Goal: Information Seeking & Learning: Find specific fact

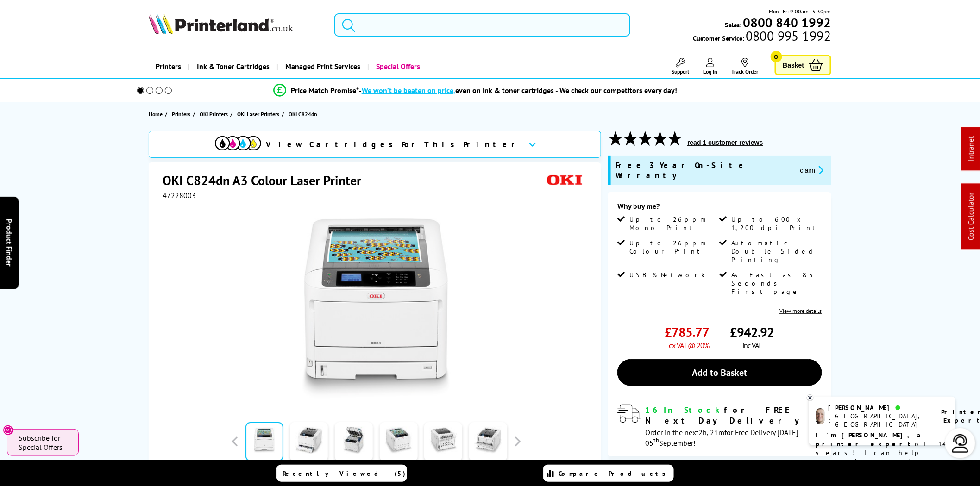
click at [512, 28] on input "search" at bounding box center [482, 24] width 296 height 23
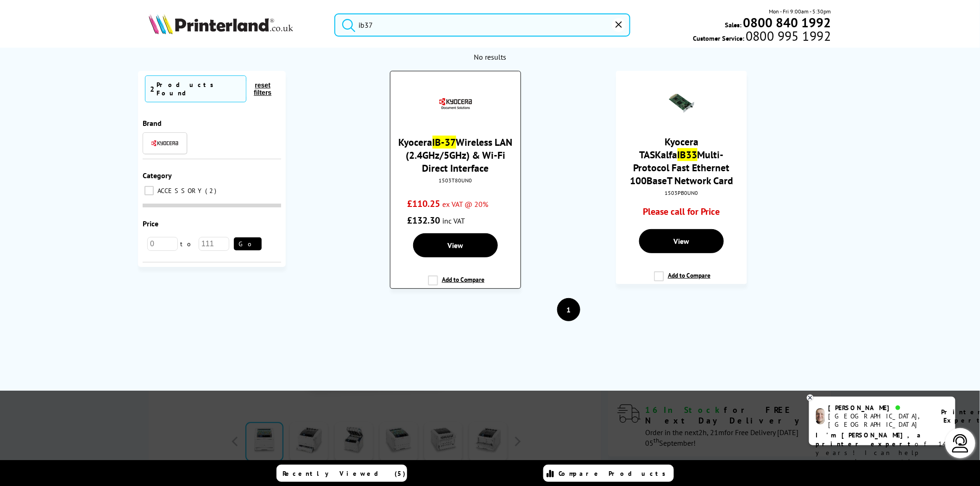
type input "ib37"
click at [452, 170] on link "Kyocera IB-37 Wireless LAN (2.4GHz/5GHz) & Wi-Fi Direct Interface" at bounding box center [456, 155] width 114 height 39
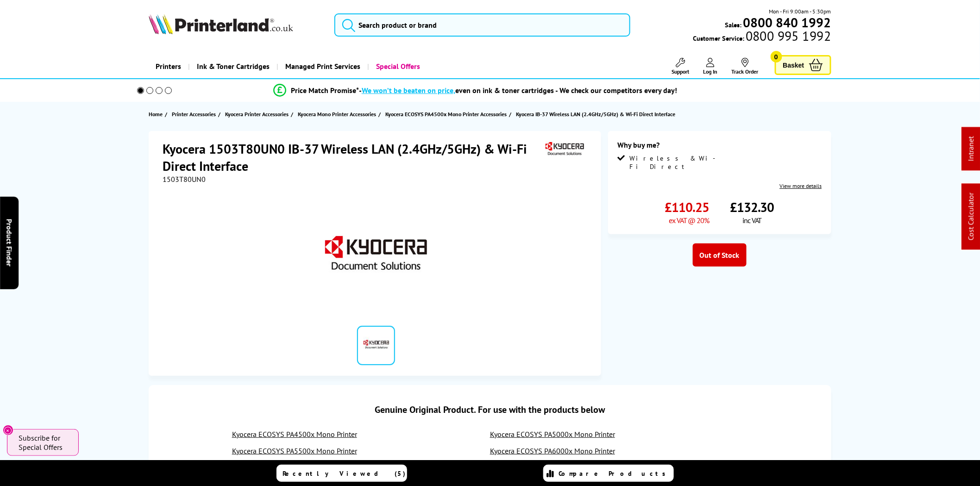
click at [241, 24] on img at bounding box center [221, 24] width 145 height 20
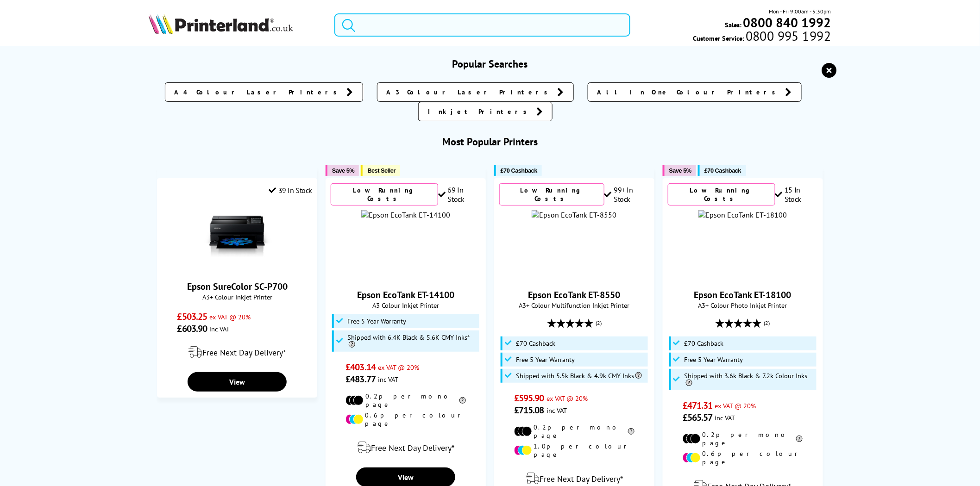
click at [381, 30] on input "search" at bounding box center [482, 24] width 296 height 23
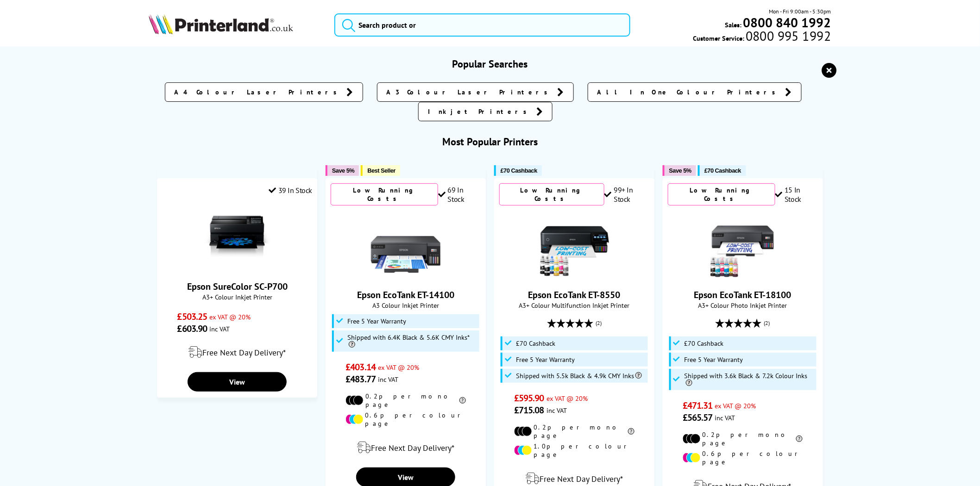
click at [249, 26] on img at bounding box center [221, 24] width 145 height 20
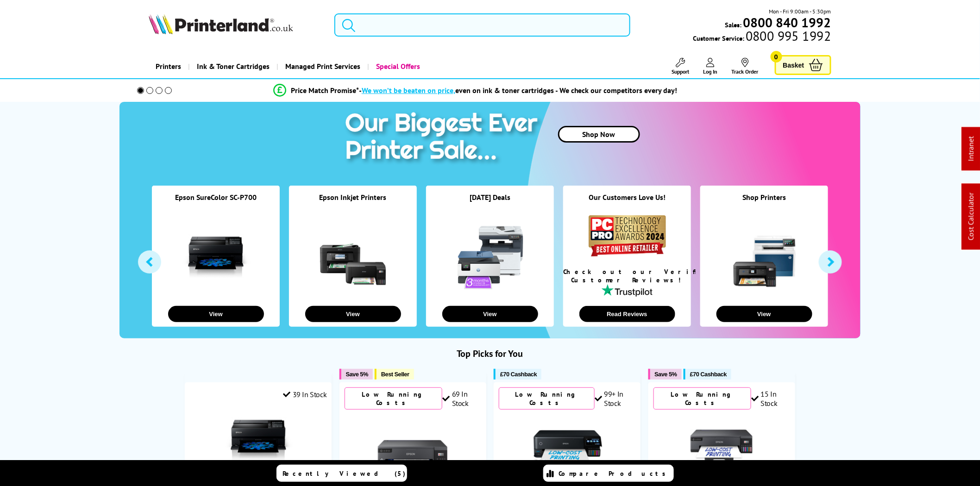
click at [672, 65] on link "Support" at bounding box center [681, 66] width 18 height 17
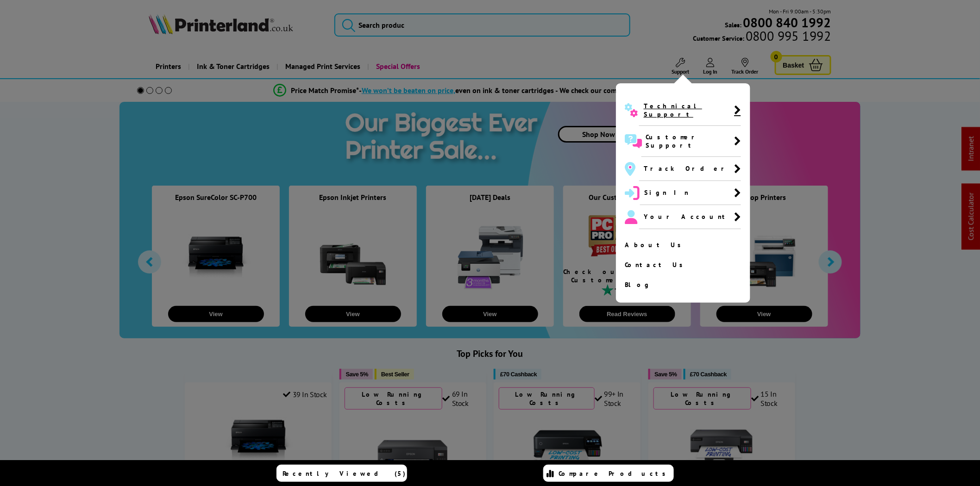
click at [669, 107] on span "Technical Support" at bounding box center [689, 110] width 90 height 17
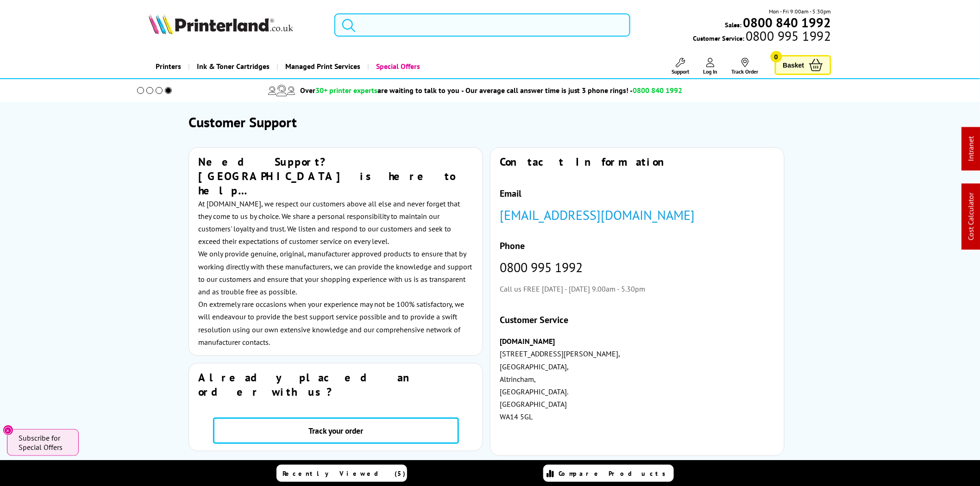
click at [486, 27] on input "search" at bounding box center [482, 24] width 296 height 23
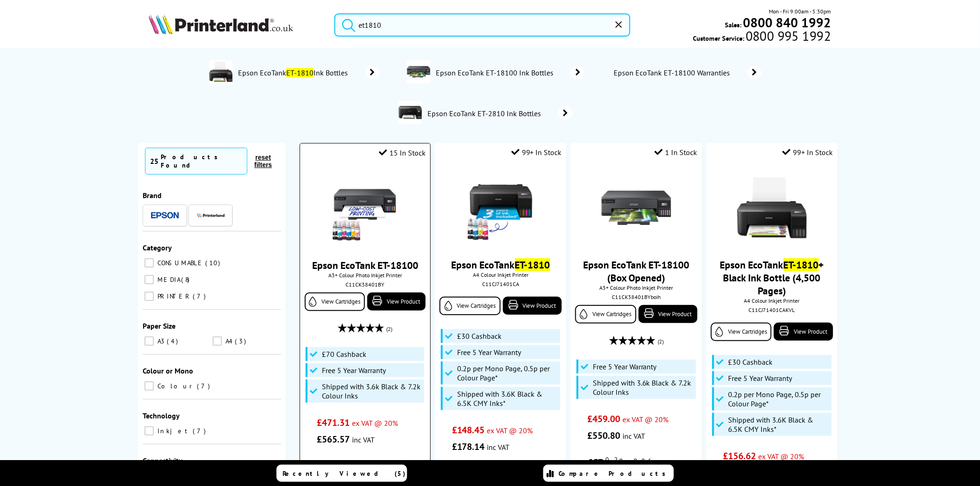
type input "et1810"
click at [366, 195] on img at bounding box center [364, 208] width 69 height 69
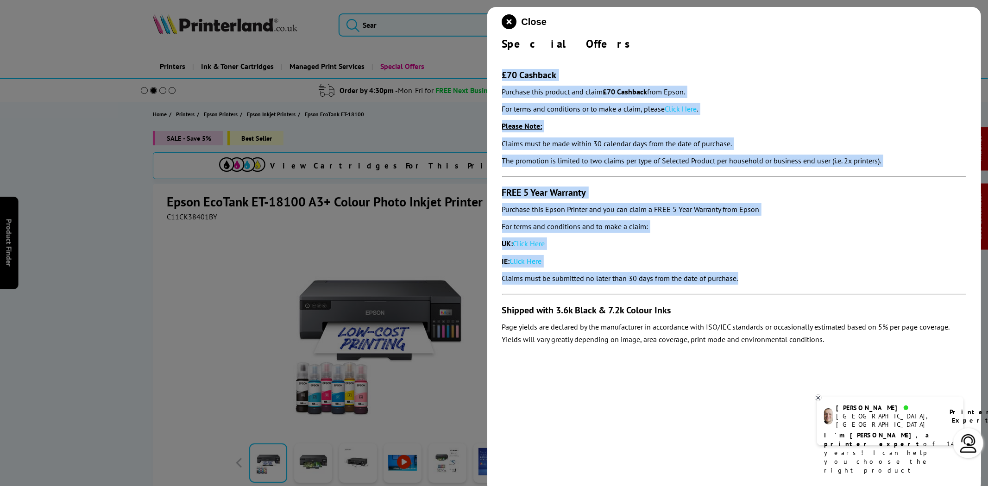
drag, startPoint x: 761, startPoint y: 284, endPoint x: 501, endPoint y: 79, distance: 330.6
click at [501, 79] on div "Close Special Offers £70 Cashback Purchase this product and claim £70 Cashback …" at bounding box center [734, 250] width 494 height 486
copy section "£70 Cashback Purchase this product and claim £70 Cashback from Epson. For terms…"
click at [681, 107] on link "Click Here" at bounding box center [681, 108] width 32 height 9
click at [538, 246] on link "Click Here" at bounding box center [529, 243] width 32 height 9
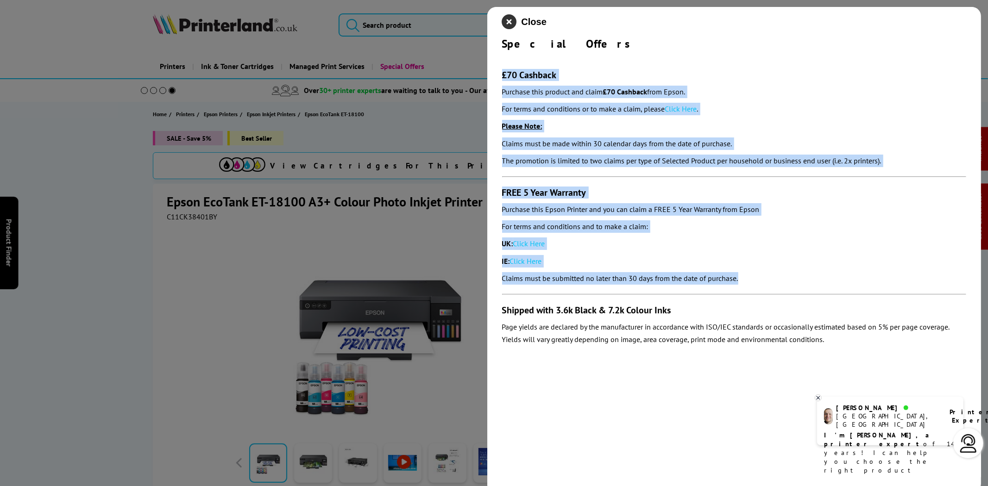
click at [515, 25] on icon "close modal" at bounding box center [509, 21] width 15 height 15
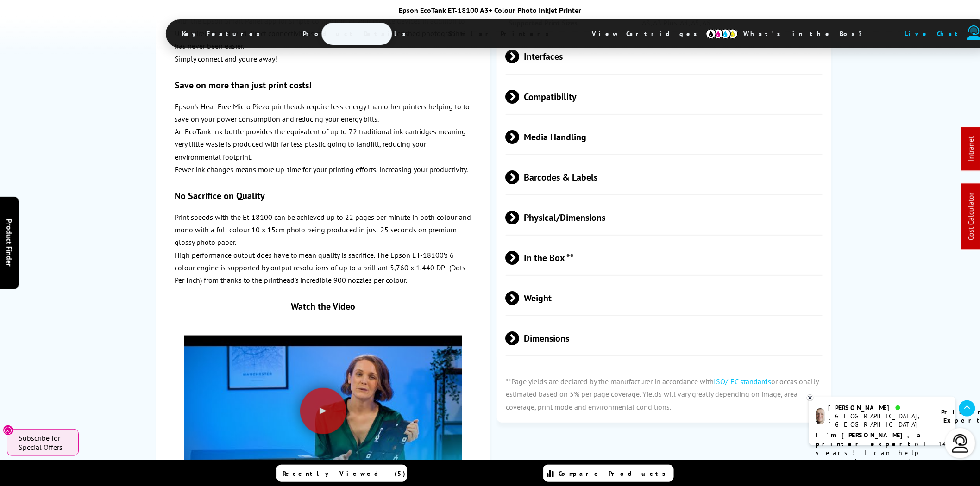
scroll to position [1458, 0]
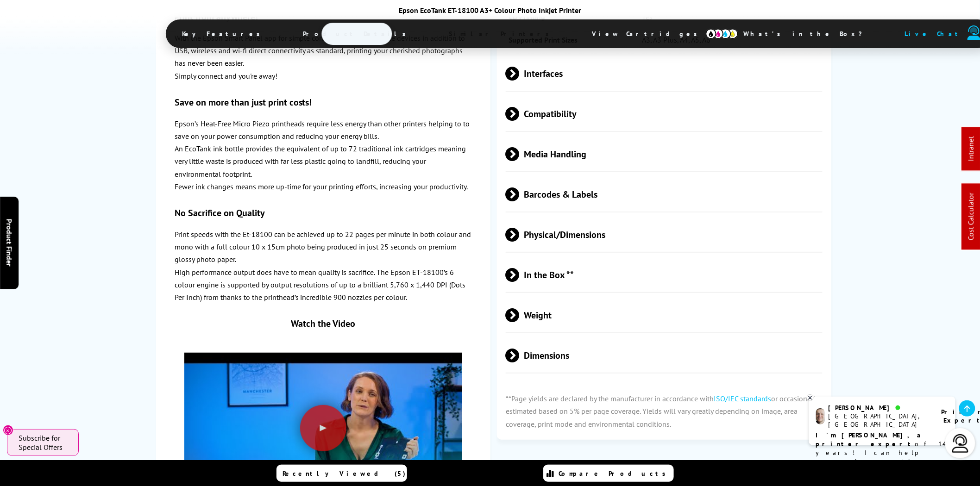
click at [595, 137] on span "Media Handling" at bounding box center [664, 154] width 317 height 35
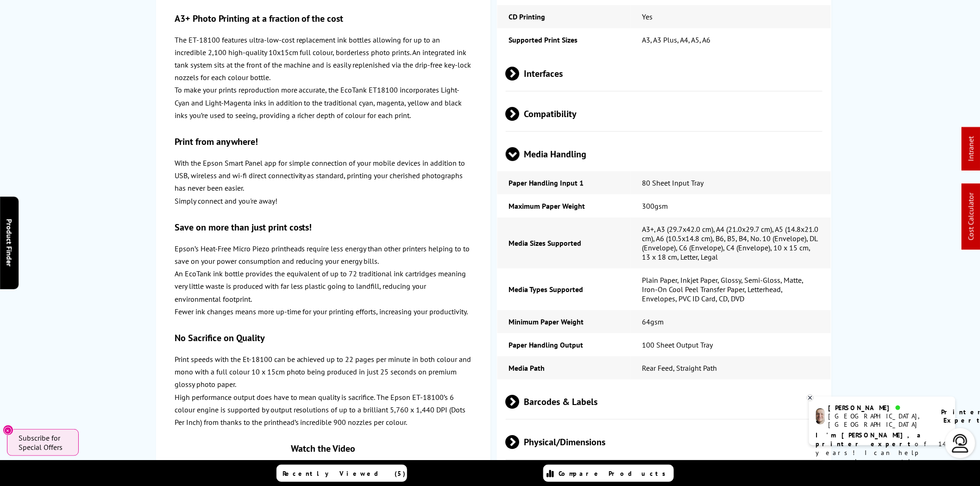
scroll to position [0, 0]
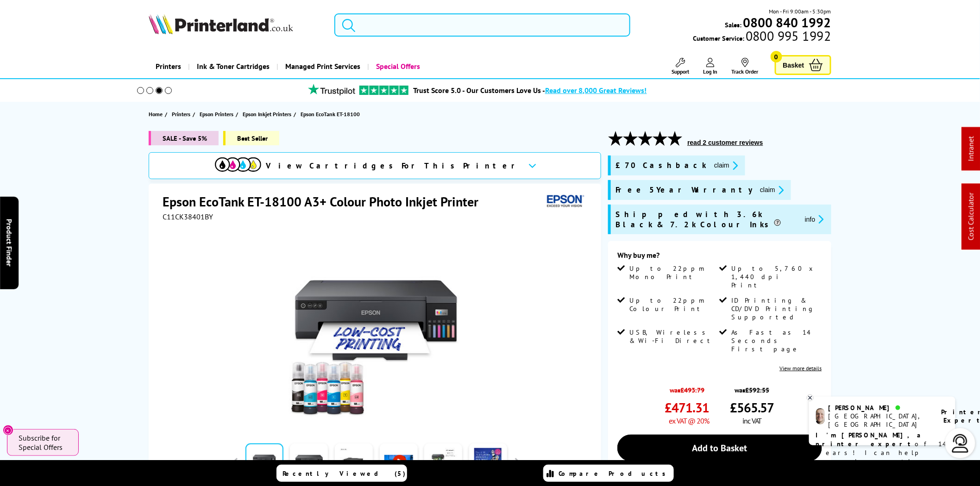
click at [482, 22] on input "search" at bounding box center [482, 24] width 296 height 23
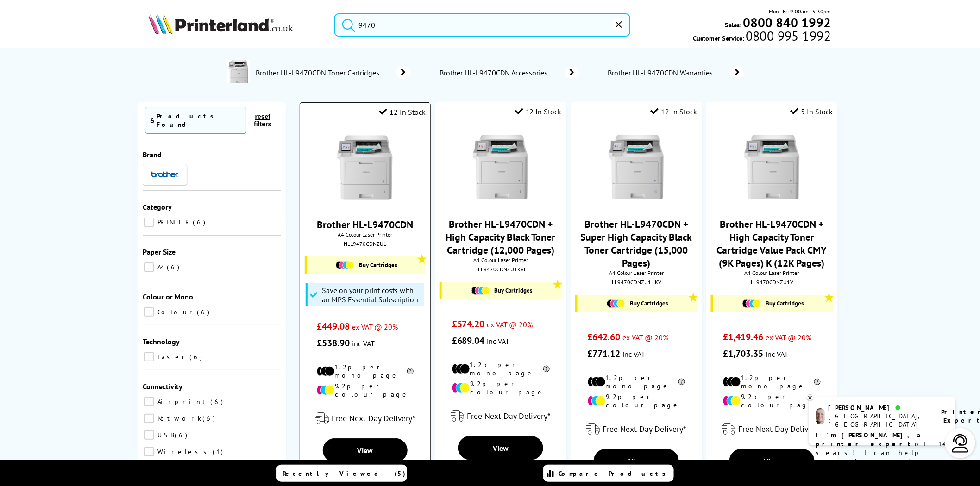
type input "9470"
click at [399, 157] on img at bounding box center [364, 167] width 69 height 69
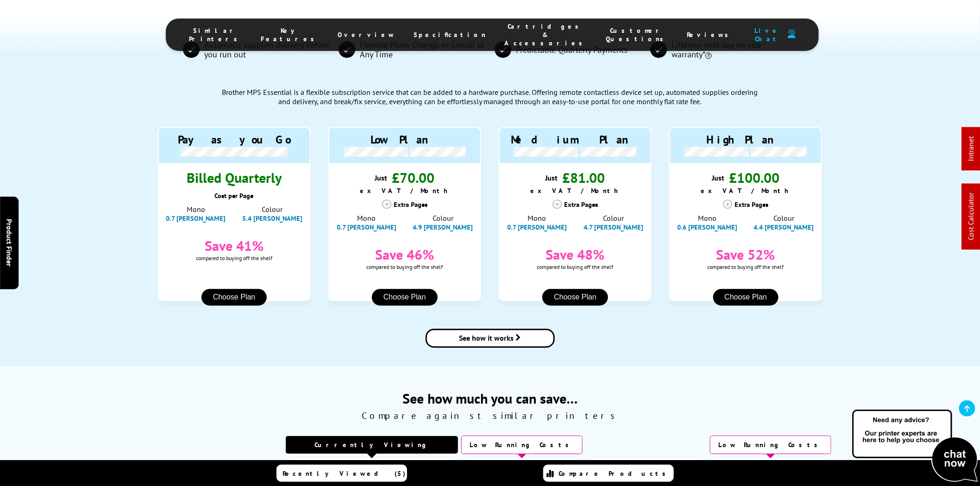
click at [517, 29] on span "Cartridges & Accessories" at bounding box center [545, 34] width 83 height 25
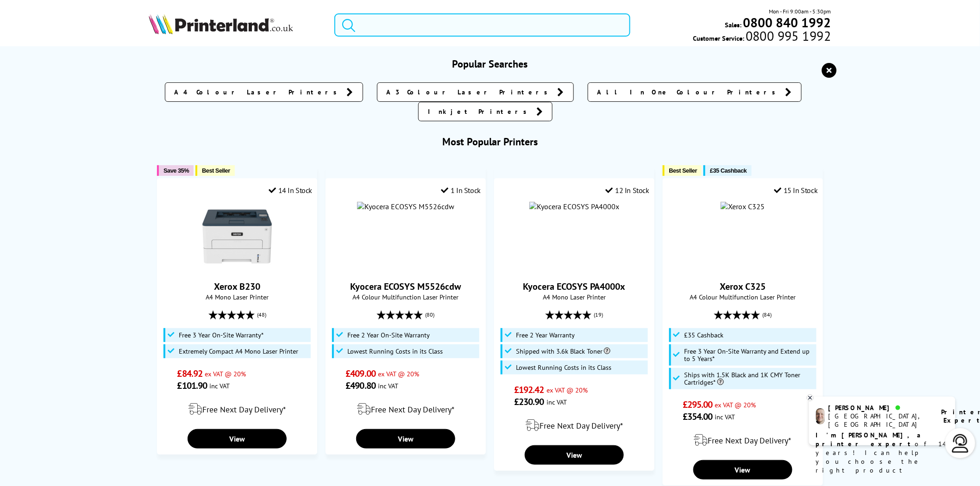
click at [503, 25] on input "search" at bounding box center [482, 24] width 296 height 23
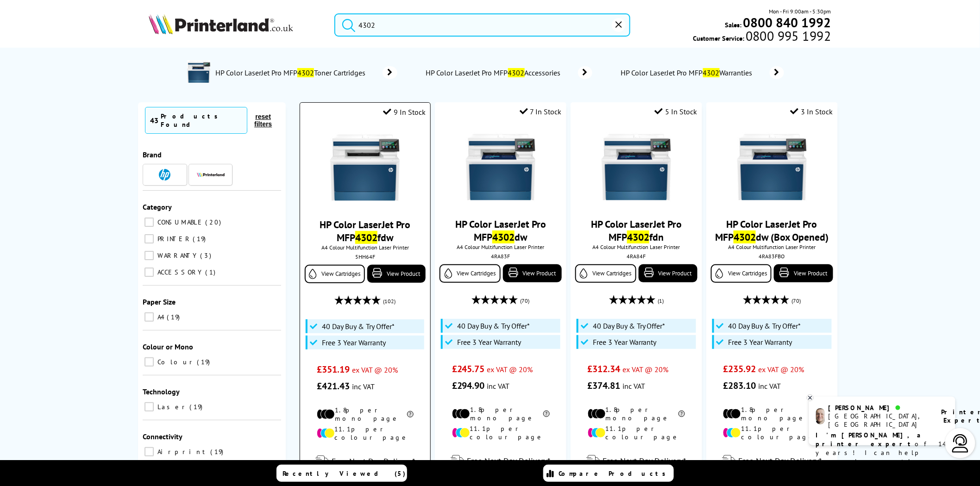
type input "4302"
click at [365, 258] on div "5HH64F" at bounding box center [365, 256] width 116 height 7
click at [366, 258] on div "5HH64F" at bounding box center [365, 256] width 116 height 7
copy div "5HH64F"
drag, startPoint x: 363, startPoint y: 29, endPoint x: 309, endPoint y: 26, distance: 54.3
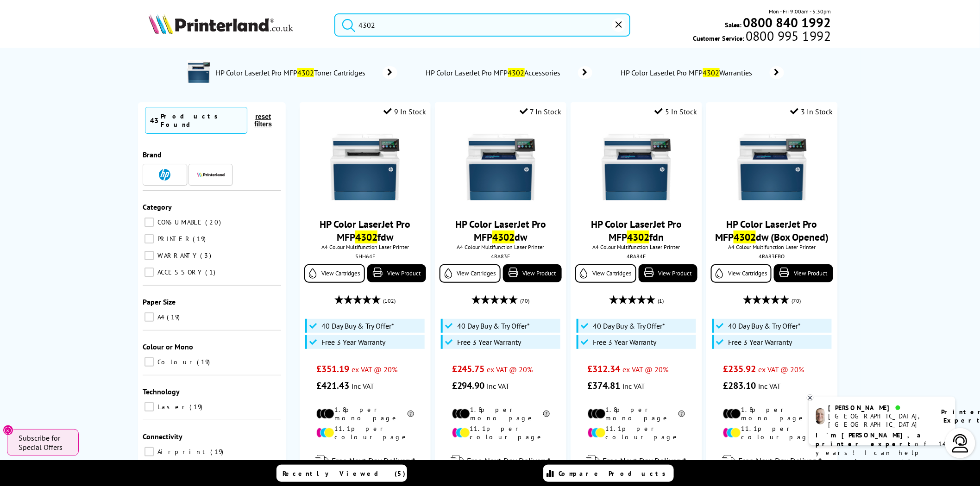
click at [323, 24] on div "4302" at bounding box center [477, 24] width 308 height 23
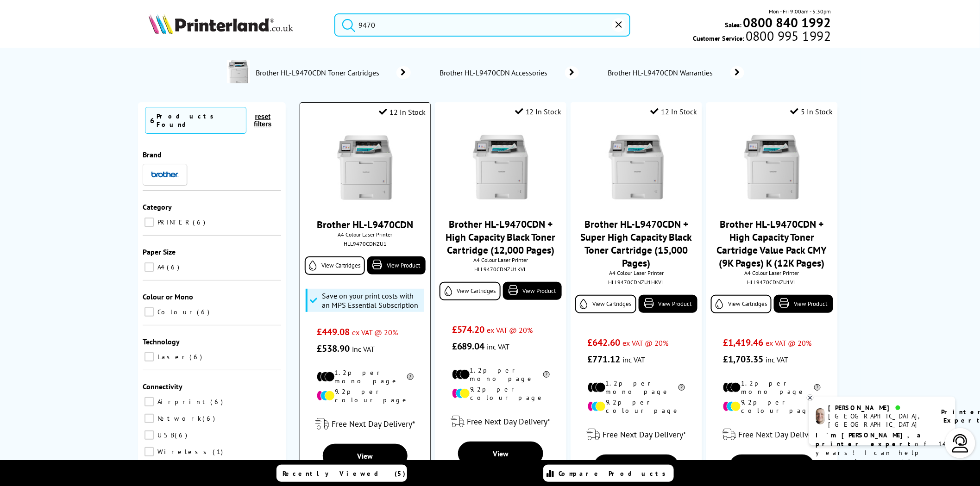
type input "9470"
click at [378, 188] on img at bounding box center [364, 167] width 69 height 69
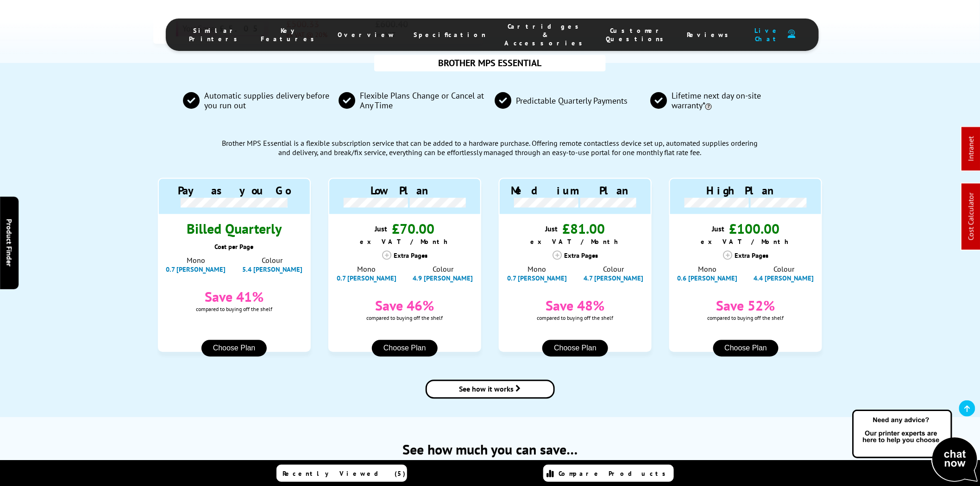
click at [504, 30] on span "Cartridges & Accessories" at bounding box center [545, 34] width 83 height 25
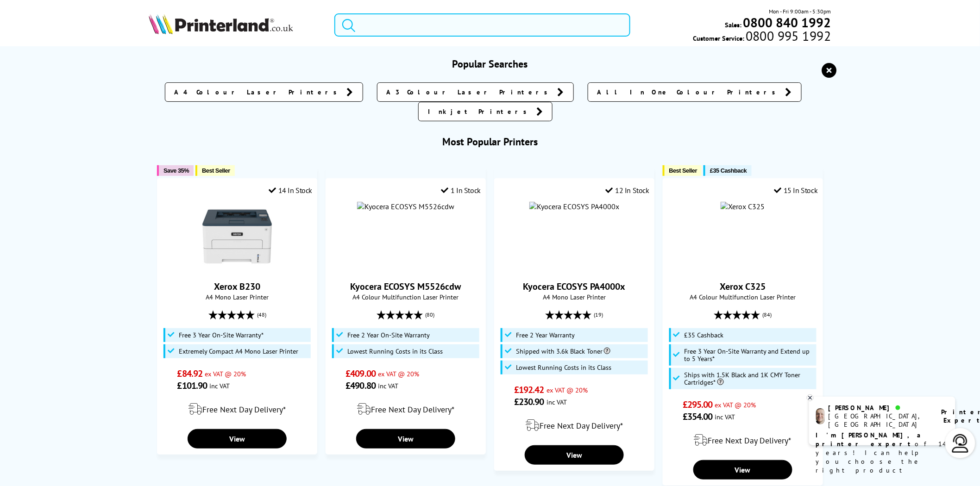
click at [572, 30] on input "search" at bounding box center [482, 24] width 296 height 23
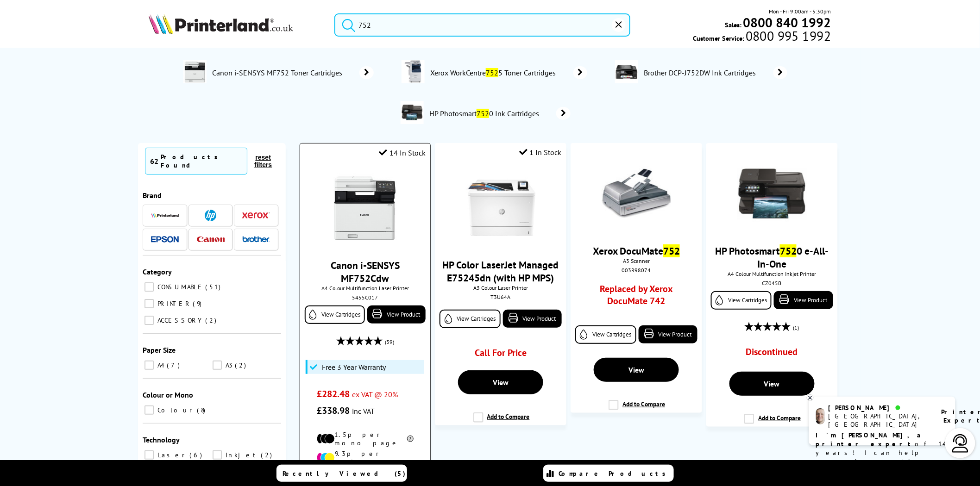
type input "752"
click at [357, 204] on img at bounding box center [364, 208] width 69 height 69
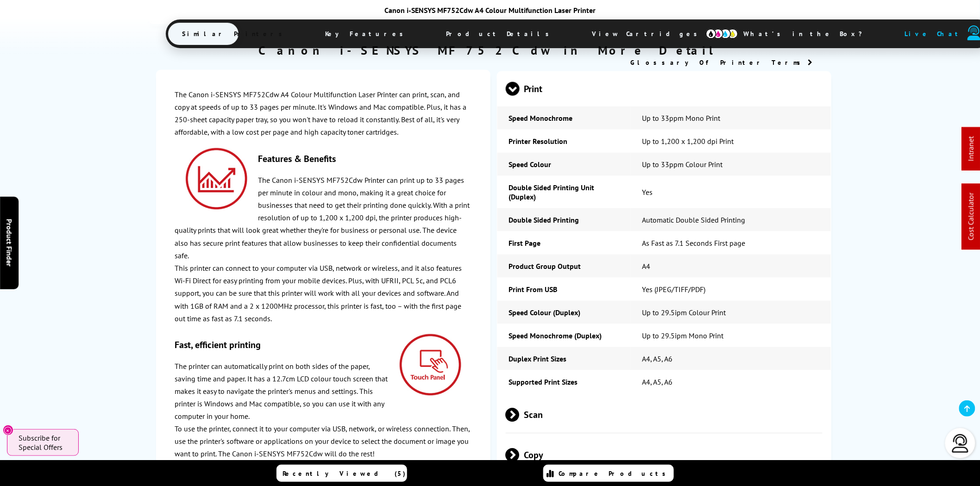
scroll to position [1892, 0]
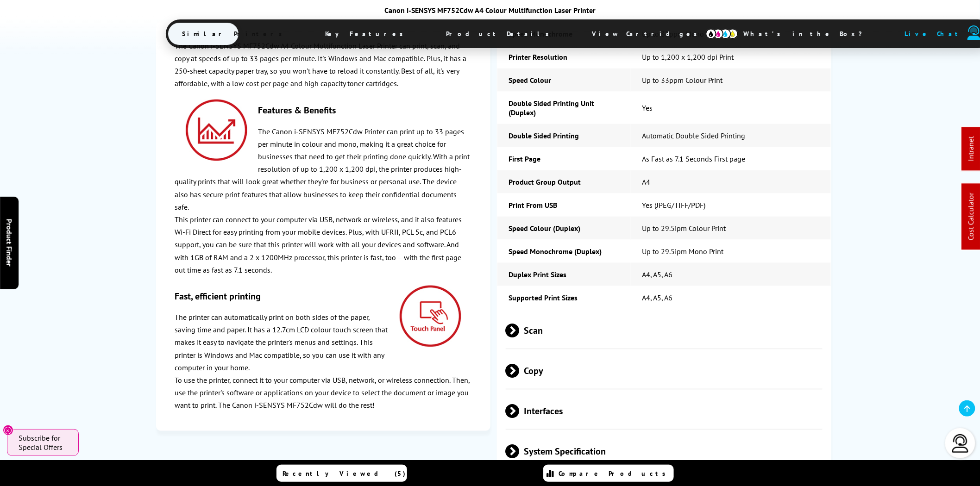
click at [592, 314] on span "Scan" at bounding box center [664, 331] width 317 height 35
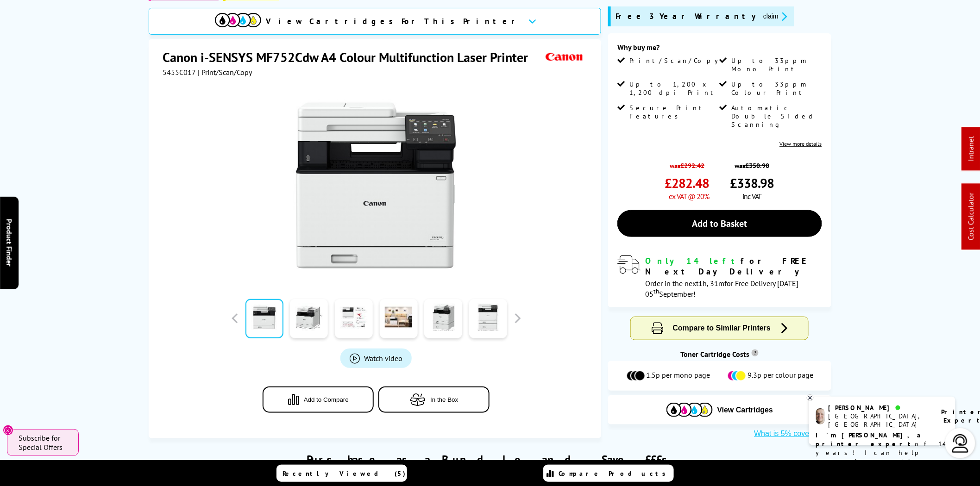
scroll to position [0, 0]
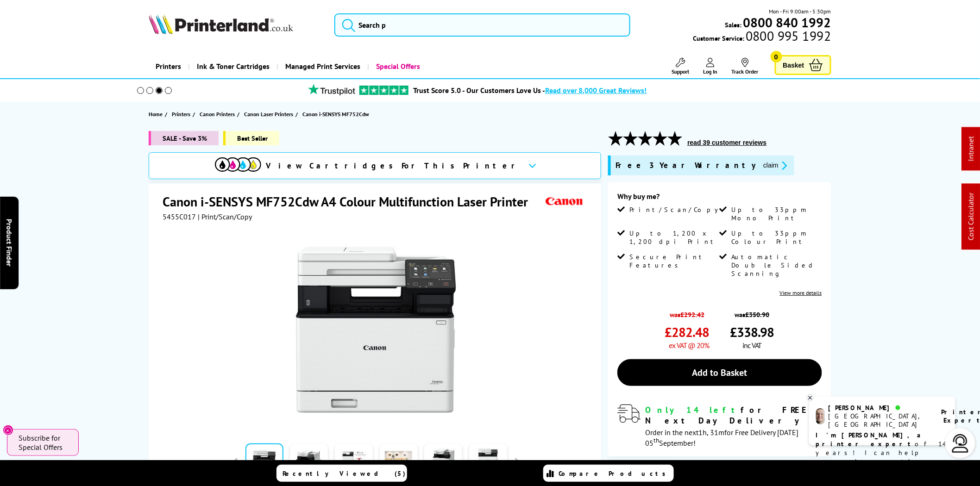
drag, startPoint x: 136, startPoint y: 206, endPoint x: 380, endPoint y: 56, distance: 286.7
click at [141, 201] on div "SALE - Save 3% Best Seller View Cartridges For This Printer Canon i-SENSYS MF75…" at bounding box center [490, 359] width 741 height 457
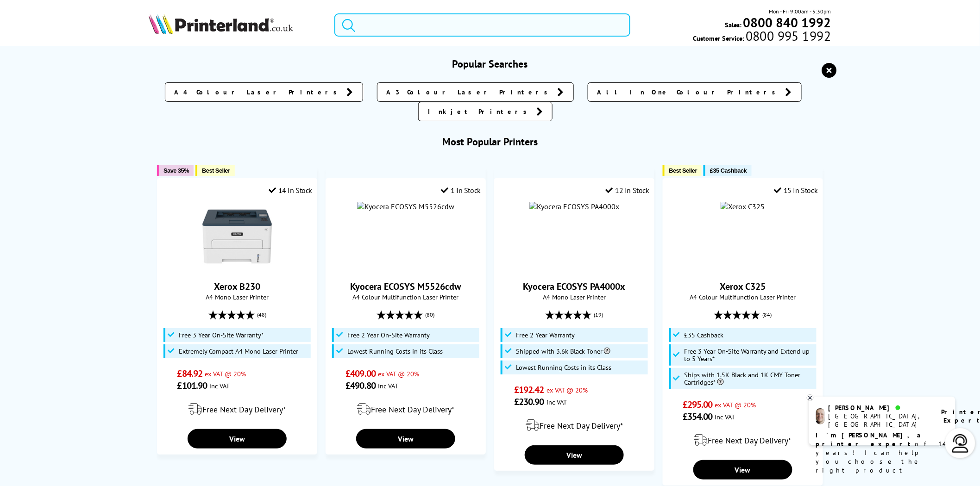
click at [397, 25] on input "search" at bounding box center [482, 24] width 296 height 23
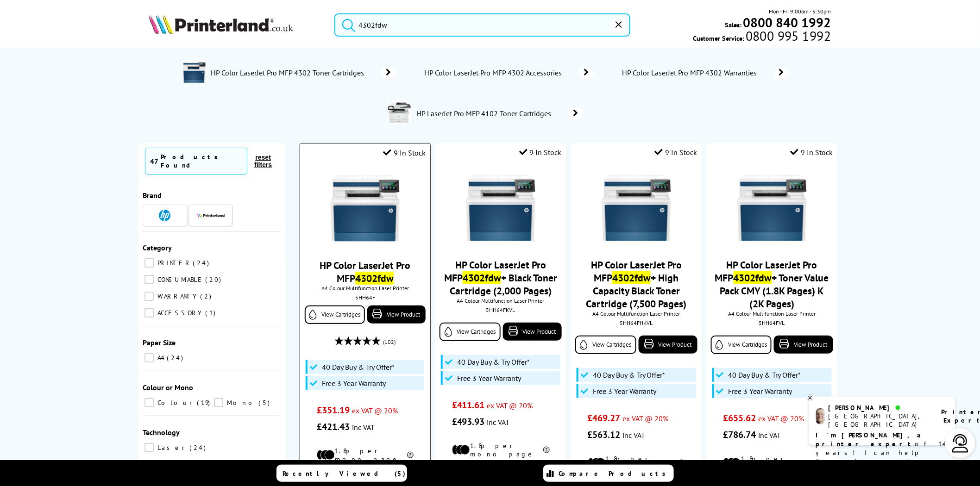
type input "4302fdw"
click at [346, 183] on img at bounding box center [364, 208] width 69 height 69
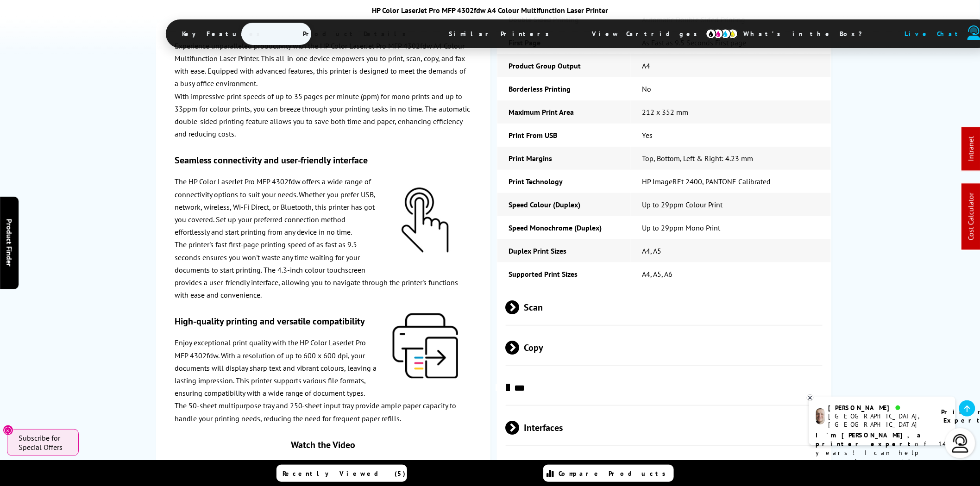
scroll to position [1638, 0]
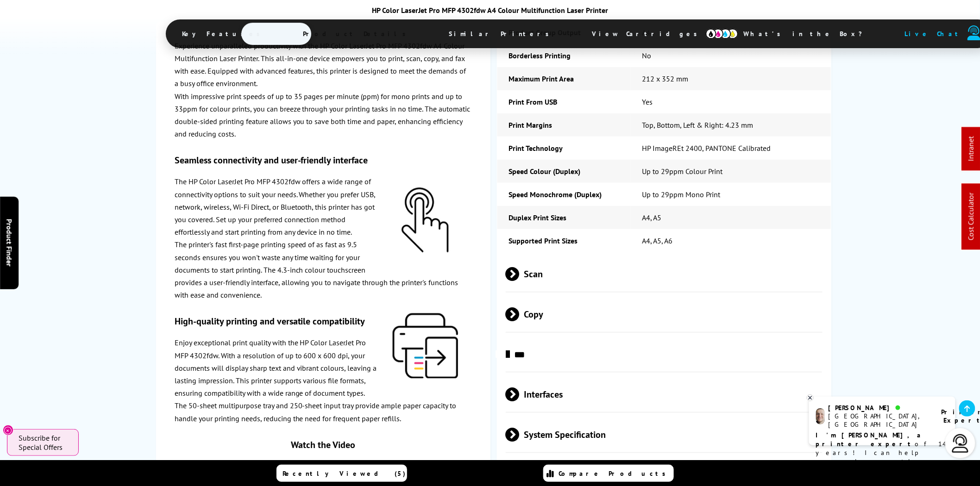
click at [587, 292] on span "Scan" at bounding box center [664, 274] width 317 height 35
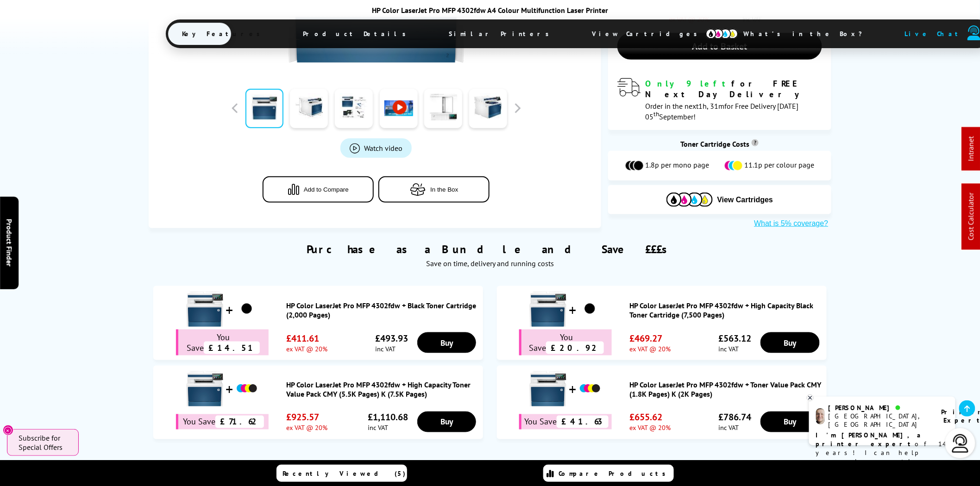
scroll to position [701, 0]
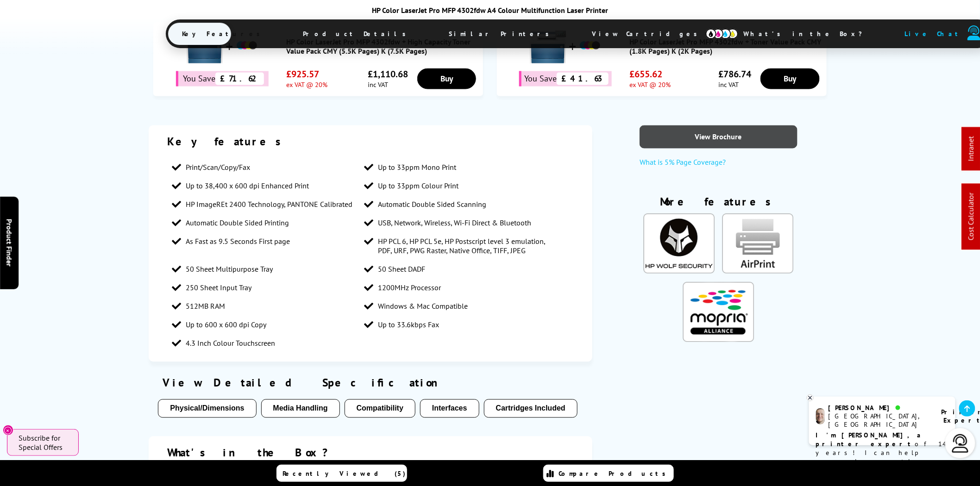
click at [716, 127] on link "View Brochure" at bounding box center [719, 137] width 158 height 23
drag, startPoint x: 619, startPoint y: 175, endPoint x: 624, endPoint y: 179, distance: 5.6
click at [619, 175] on div "View Brochure What is 5% Page Coverage? More features Close HP Wolf Pro Security" at bounding box center [718, 239] width 225 height 226
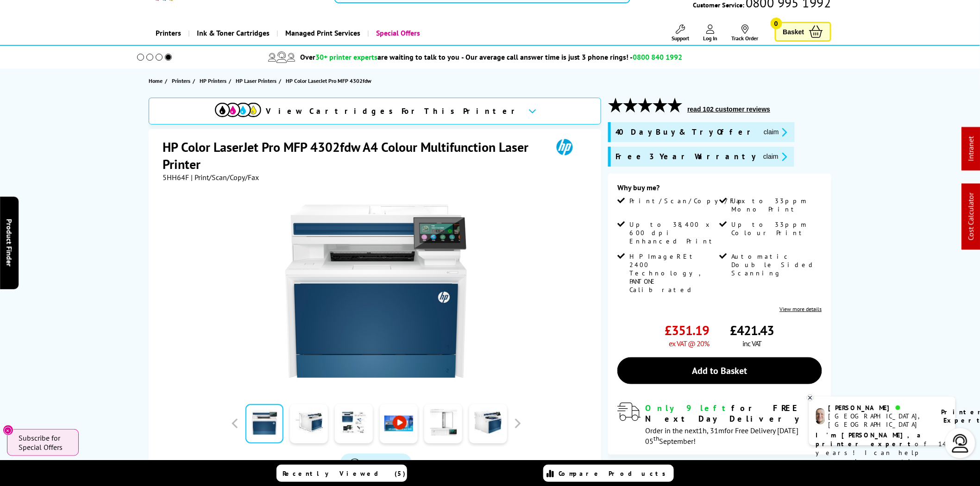
scroll to position [0, 0]
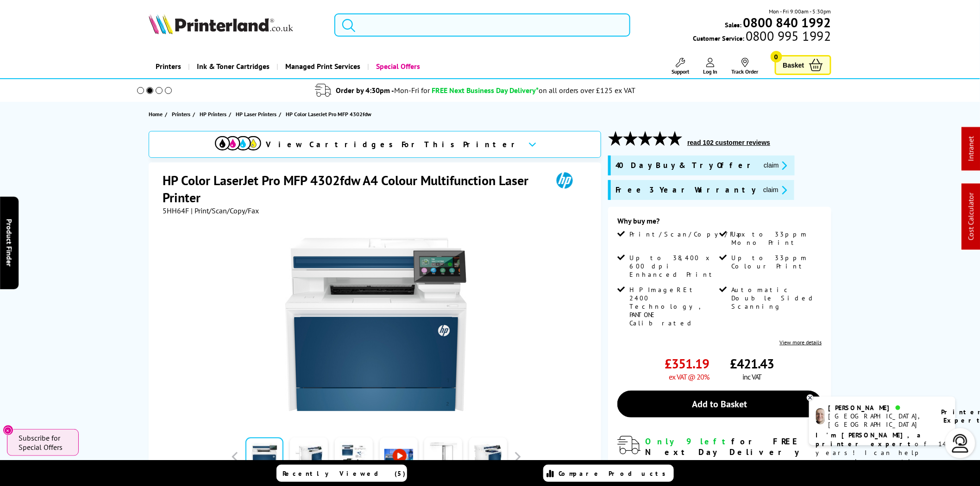
click at [389, 32] on input "search" at bounding box center [482, 24] width 296 height 23
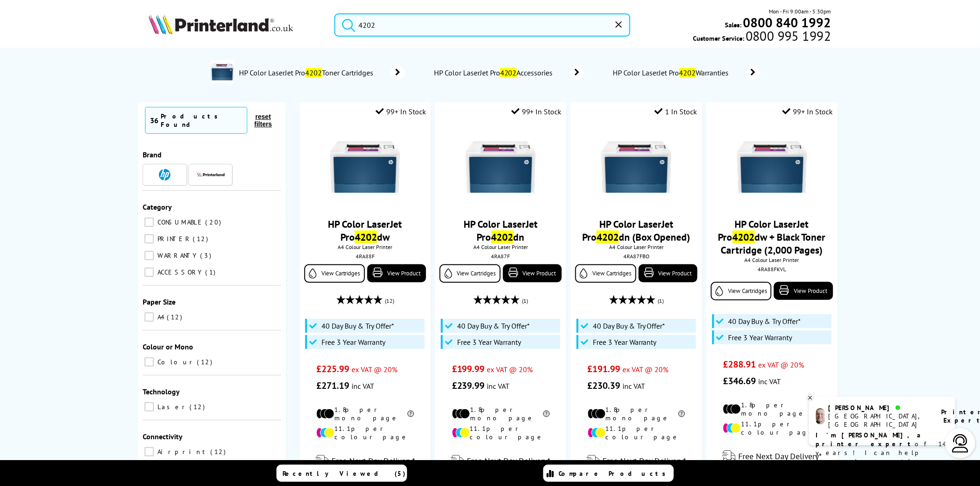
type input "4202"
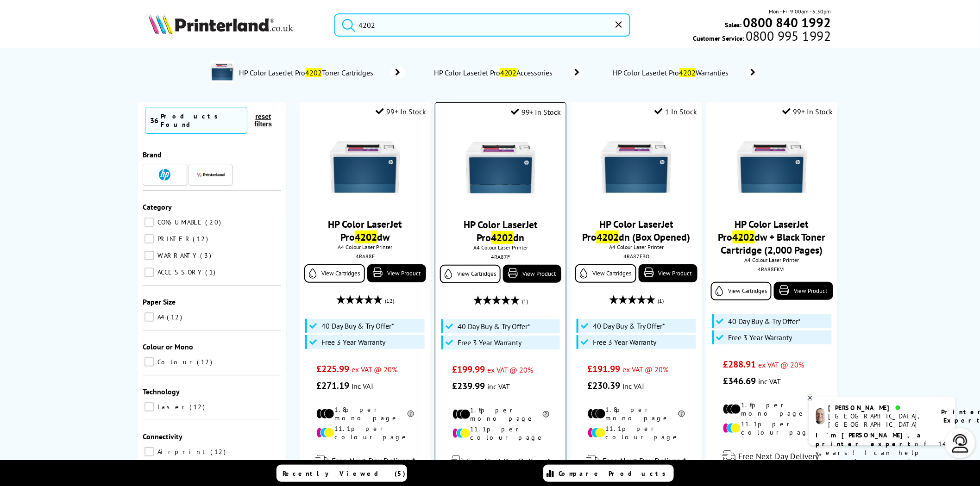
click at [485, 178] on img at bounding box center [500, 167] width 69 height 69
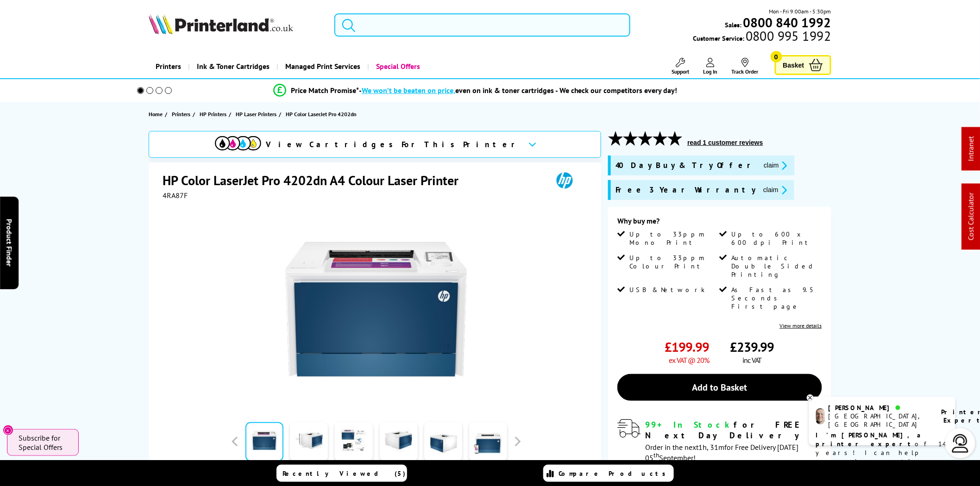
click at [388, 25] on input "search" at bounding box center [482, 24] width 296 height 23
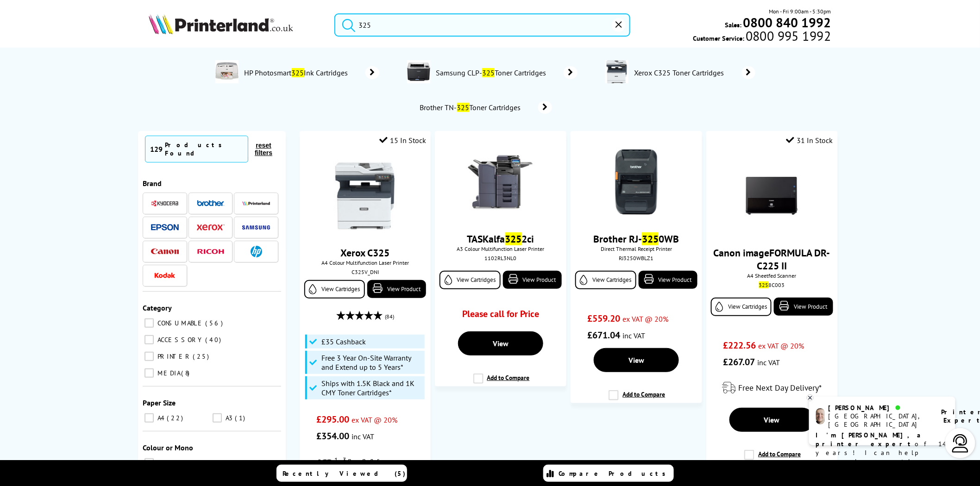
type input "325"
click at [358, 196] on img at bounding box center [364, 196] width 69 height 69
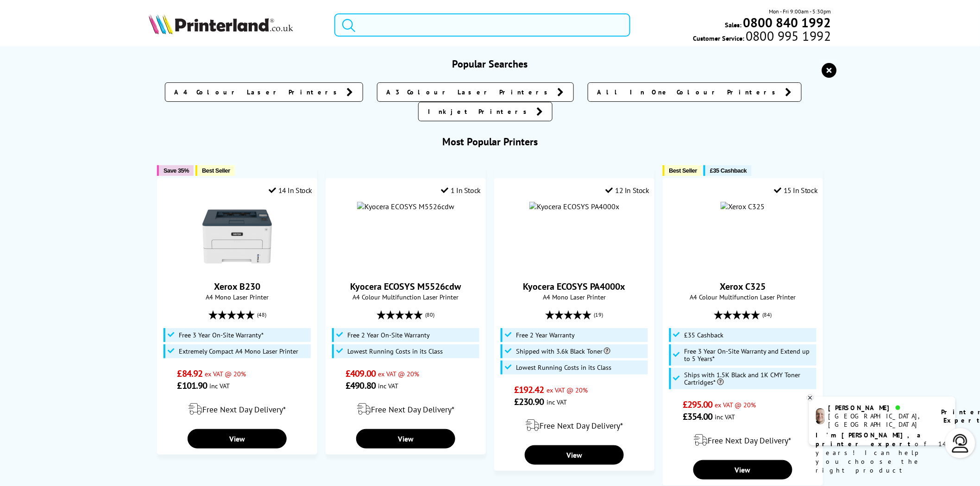
click at [423, 16] on input "search" at bounding box center [482, 24] width 296 height 23
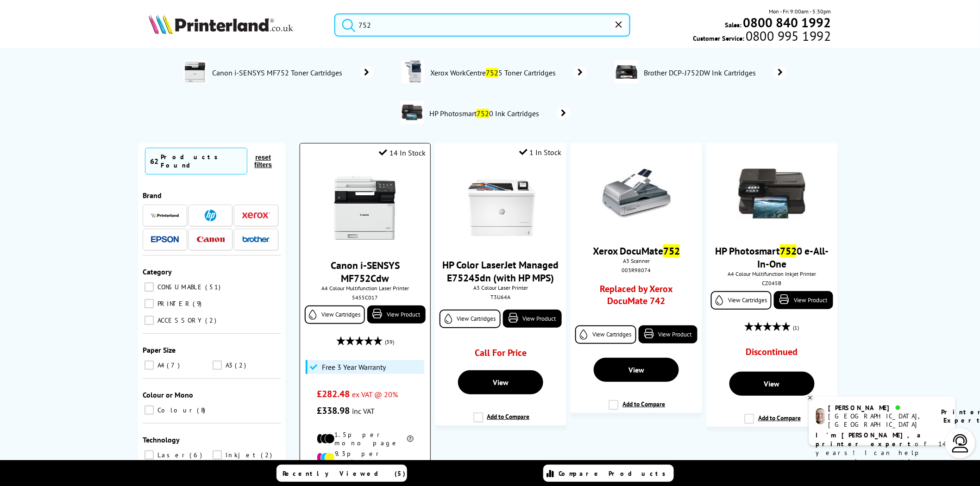
type input "752"
click at [349, 183] on img at bounding box center [364, 208] width 69 height 69
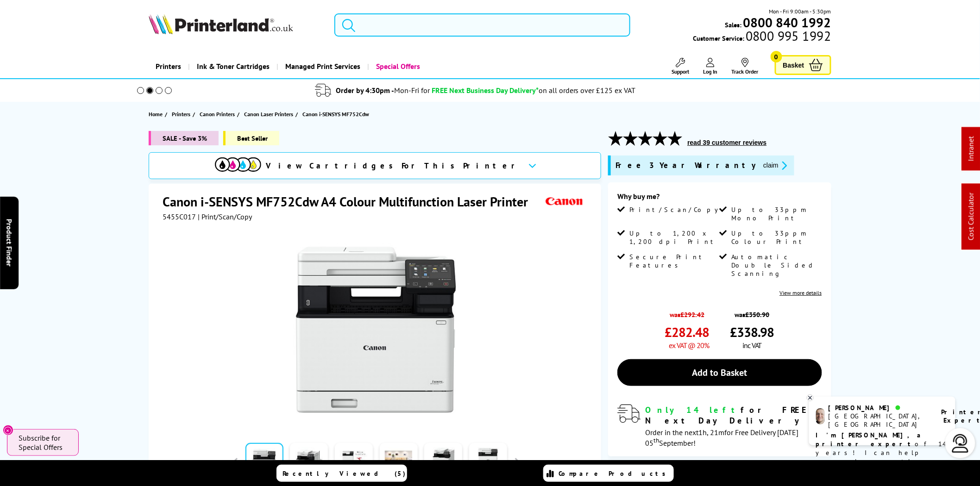
click at [448, 31] on input "search" at bounding box center [482, 24] width 296 height 23
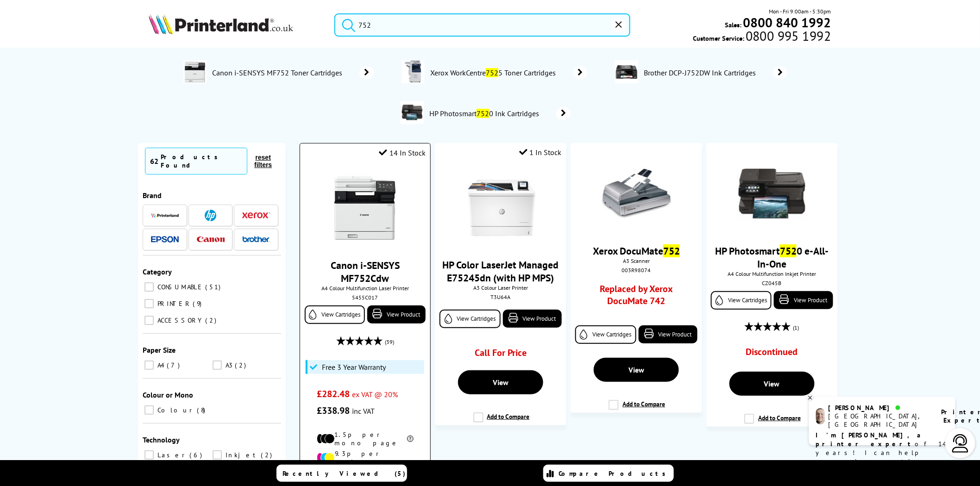
type input "752"
click at [384, 193] on img at bounding box center [364, 208] width 69 height 69
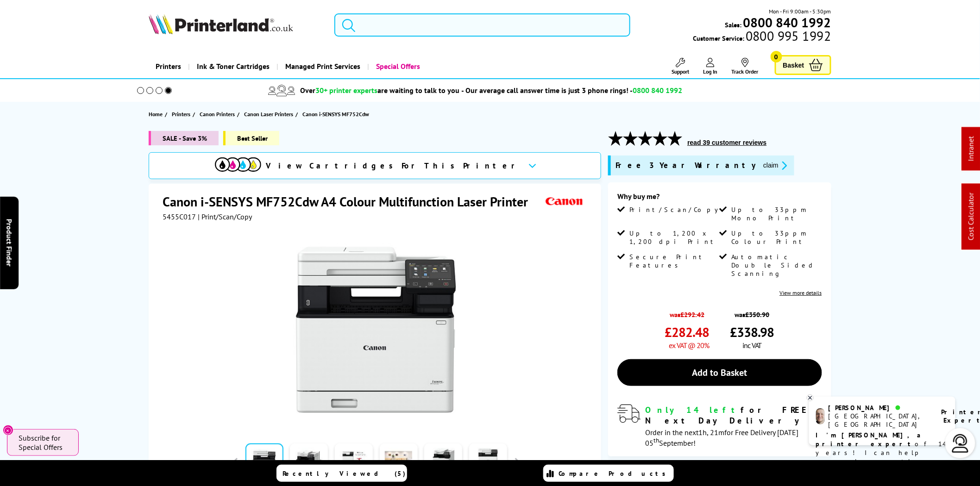
click at [369, 25] on input "search" at bounding box center [482, 24] width 296 height 23
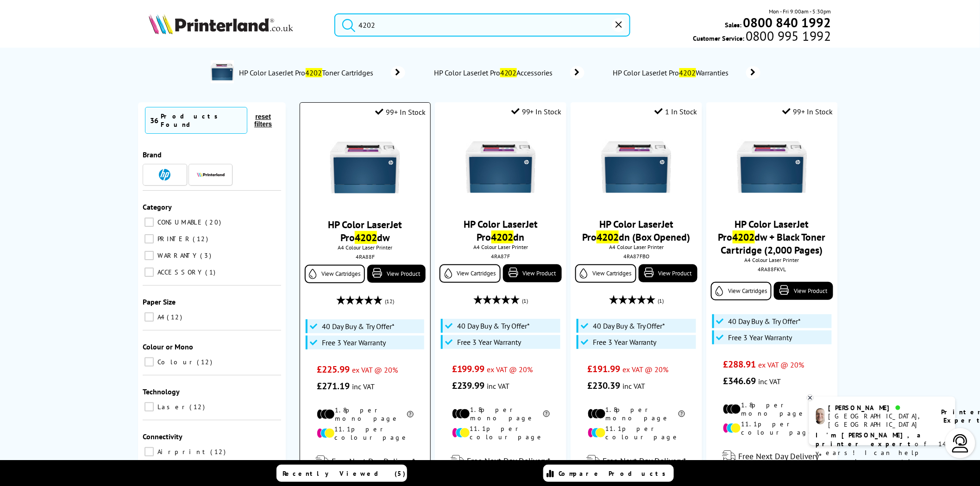
type input "4202"
click at [373, 141] on img at bounding box center [364, 167] width 69 height 69
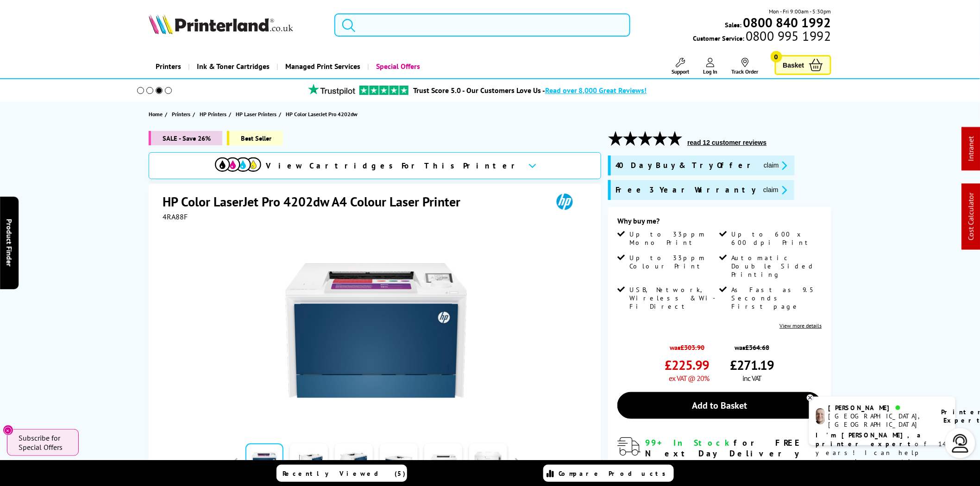
click at [424, 33] on input "search" at bounding box center [482, 24] width 296 height 23
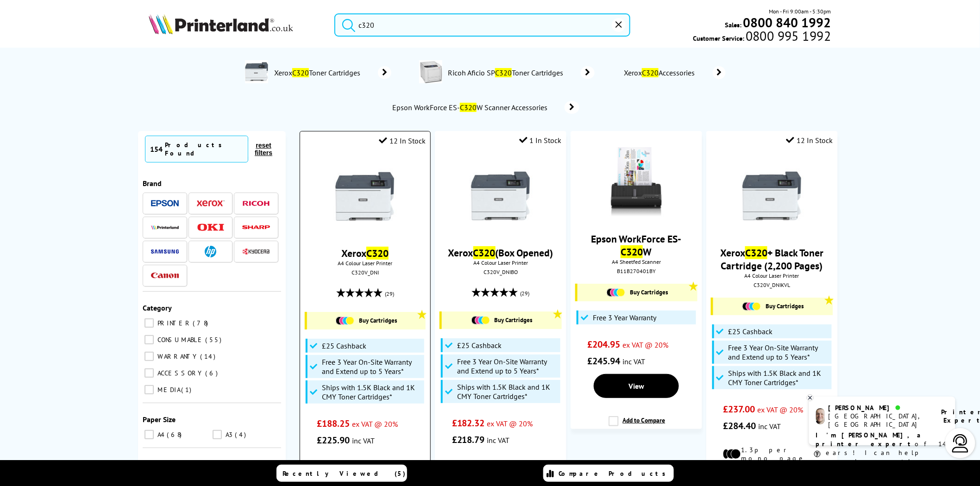
type input "c320"
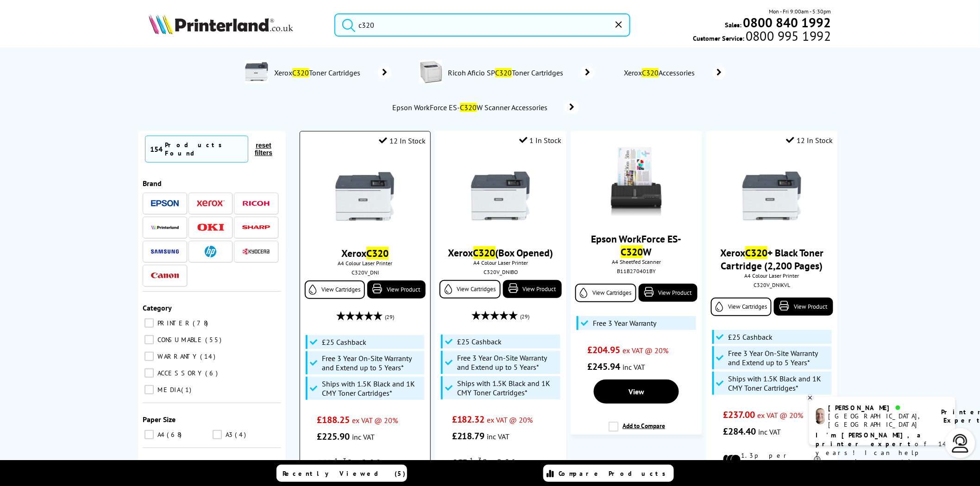
click at [358, 203] on img at bounding box center [364, 196] width 69 height 69
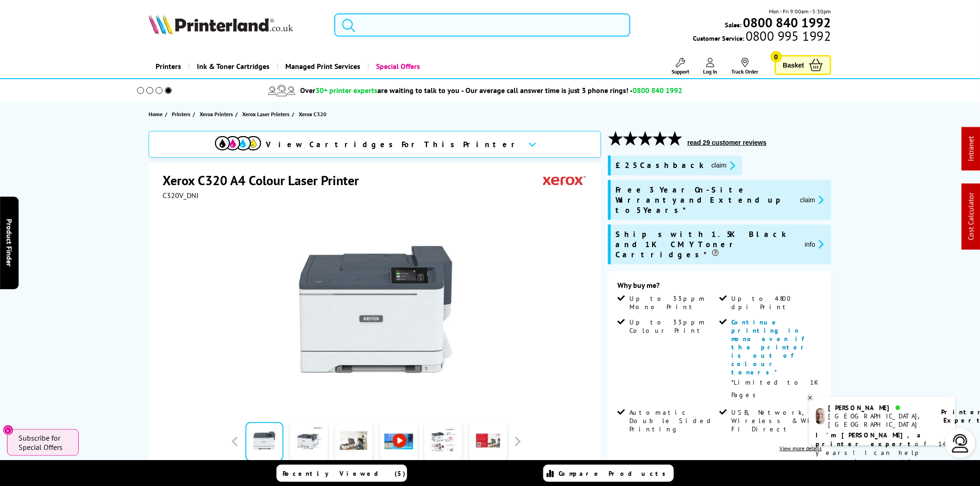
click at [355, 24] on icon "submit" at bounding box center [349, 25] width 14 height 14
click at [378, 24] on input "search" at bounding box center [482, 24] width 296 height 23
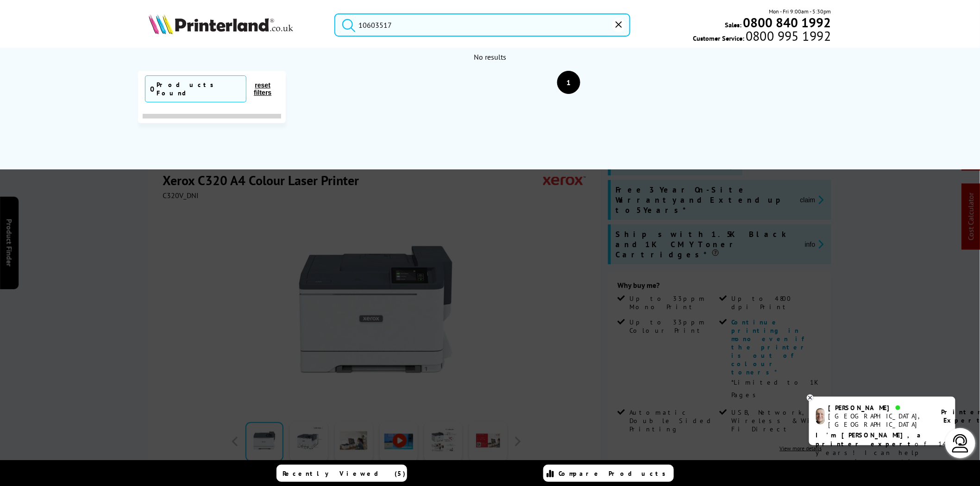
click at [404, 30] on input "10603517" at bounding box center [482, 24] width 296 height 23
click at [369, 25] on input "10603517" at bounding box center [482, 24] width 296 height 23
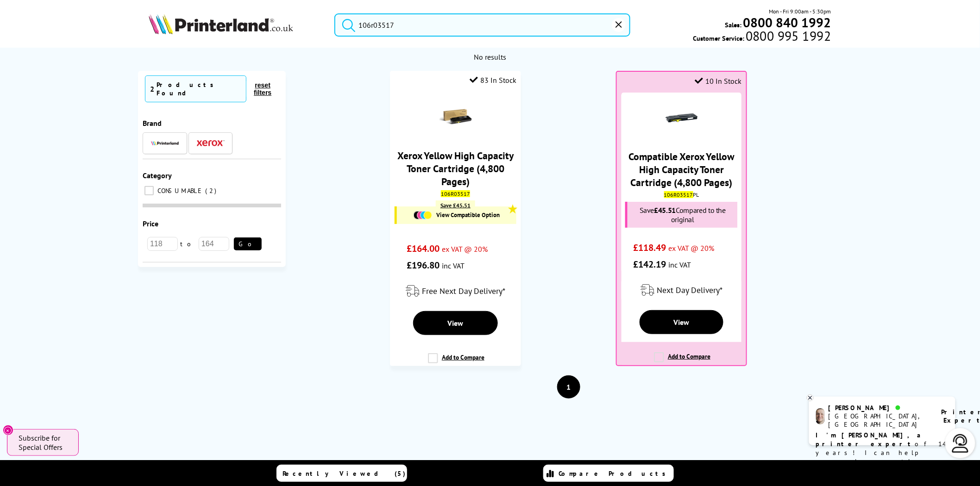
drag, startPoint x: 417, startPoint y: 28, endPoint x: 324, endPoint y: 28, distance: 92.7
click at [324, 28] on div "106r03517" at bounding box center [477, 24] width 308 height 23
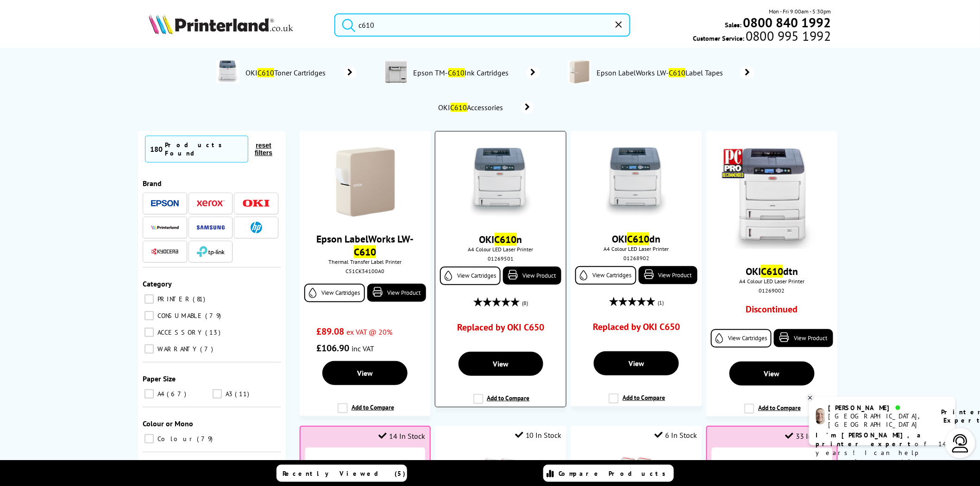
type input "c610"
click at [492, 178] on img at bounding box center [500, 182] width 69 height 69
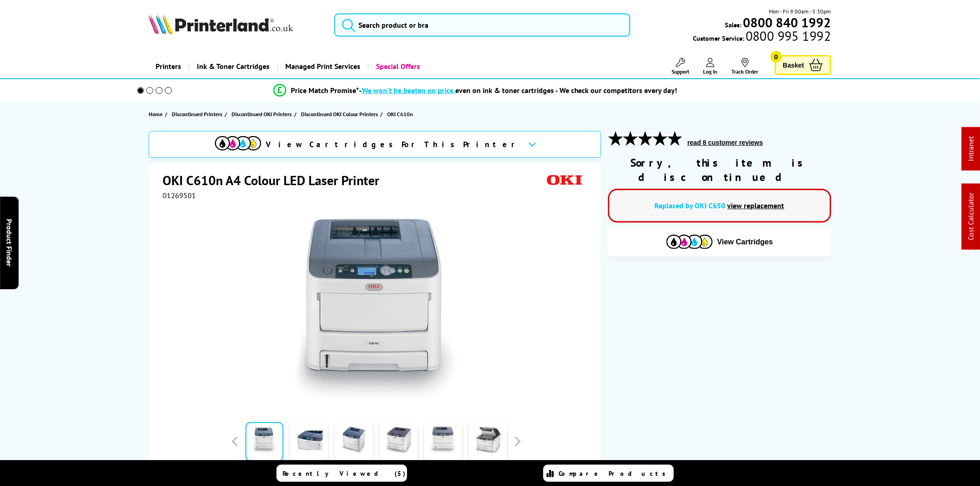
scroll to position [515, 0]
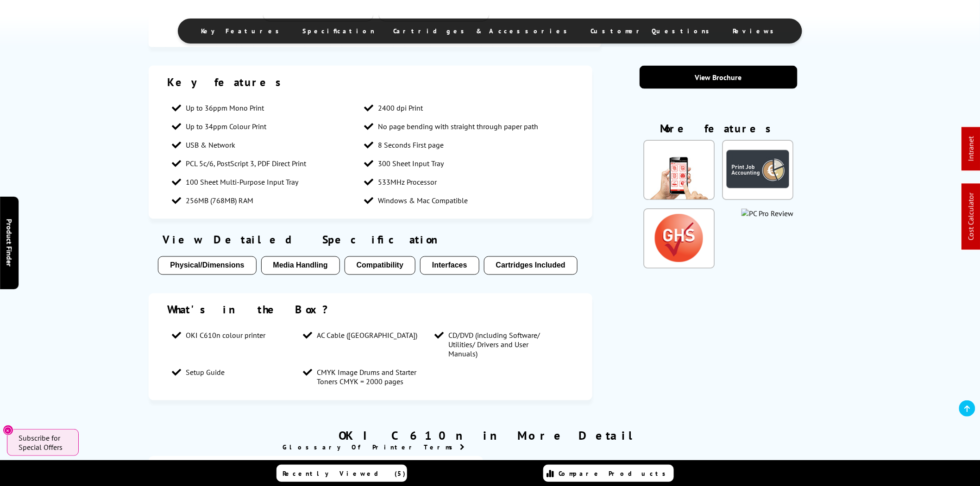
click at [500, 30] on span "Cartridges & Accessories" at bounding box center [482, 31] width 179 height 8
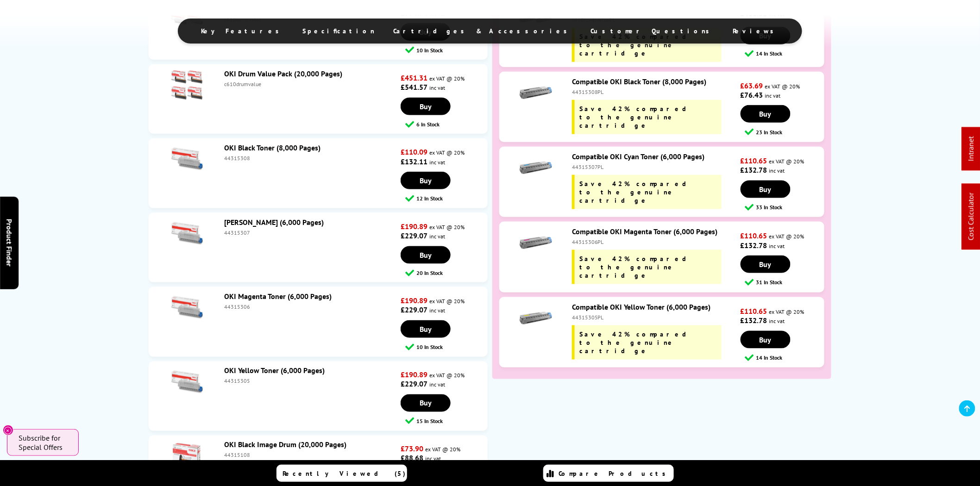
scroll to position [1918, 0]
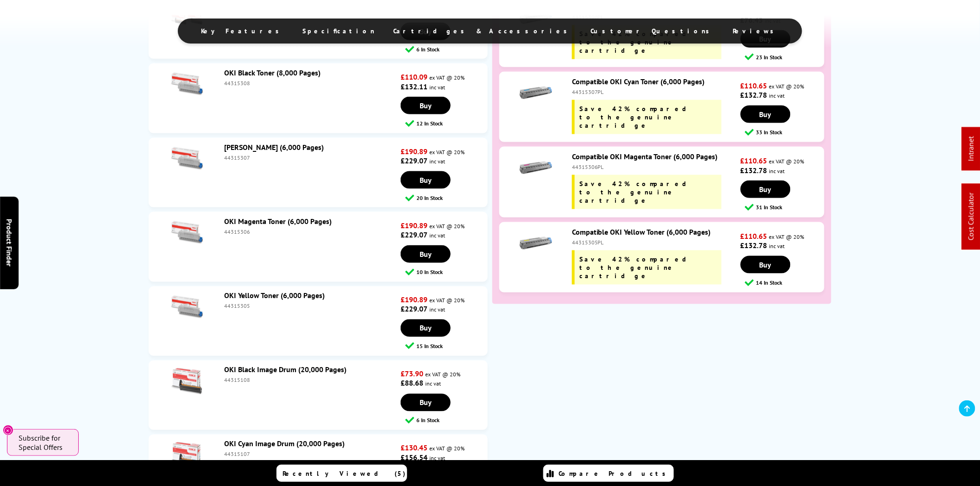
click at [590, 94] on div "44315307PL" at bounding box center [655, 91] width 166 height 7
copy div "44315307PL"
